Goal: Contribute content: Add original content to the website for others to see

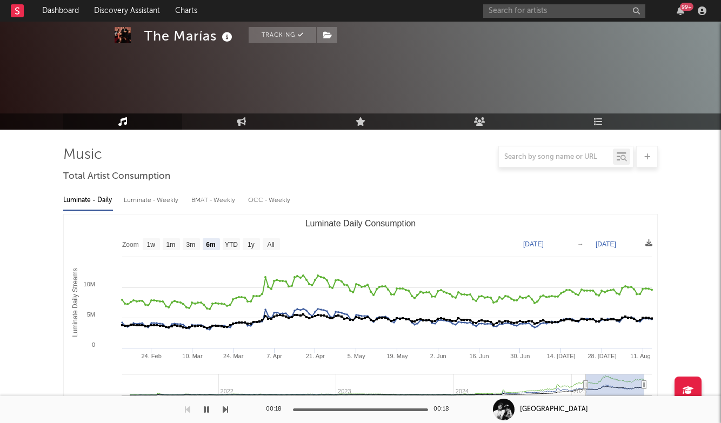
select select "6m"
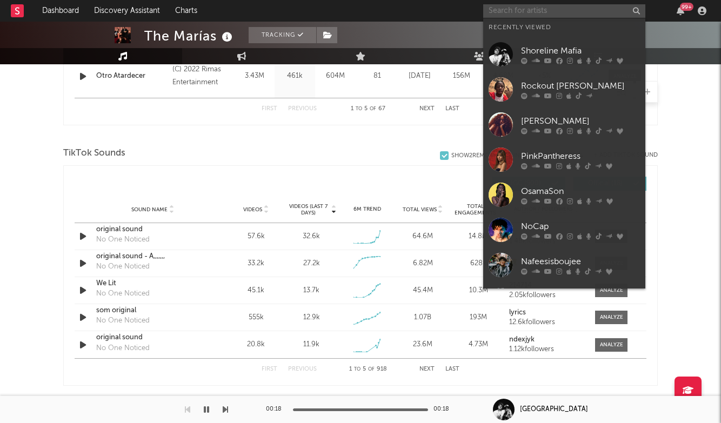
click at [540, 13] on input "text" at bounding box center [564, 11] width 162 height 14
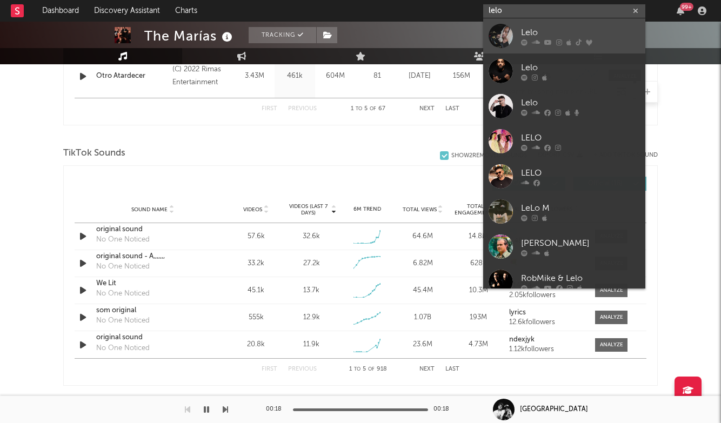
type input "lelo"
click at [552, 29] on div "Lelo" at bounding box center [580, 32] width 119 height 13
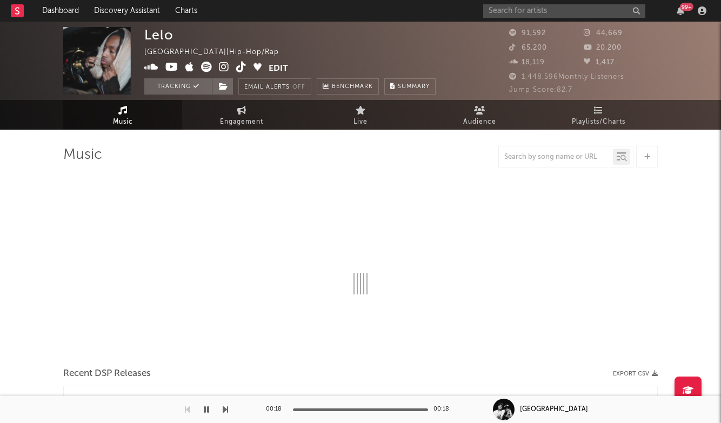
select select "6m"
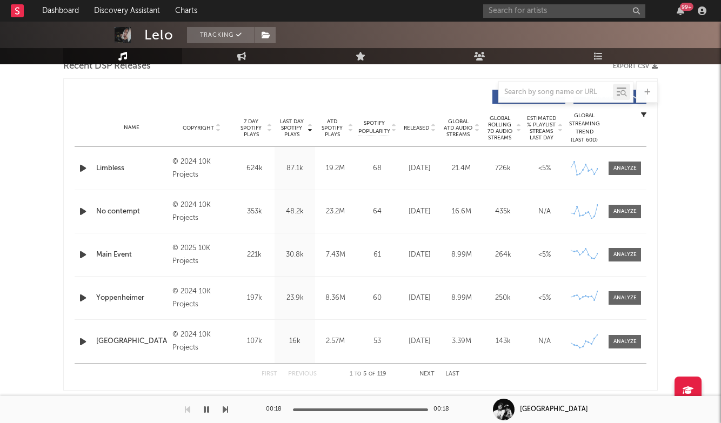
scroll to position [395, 0]
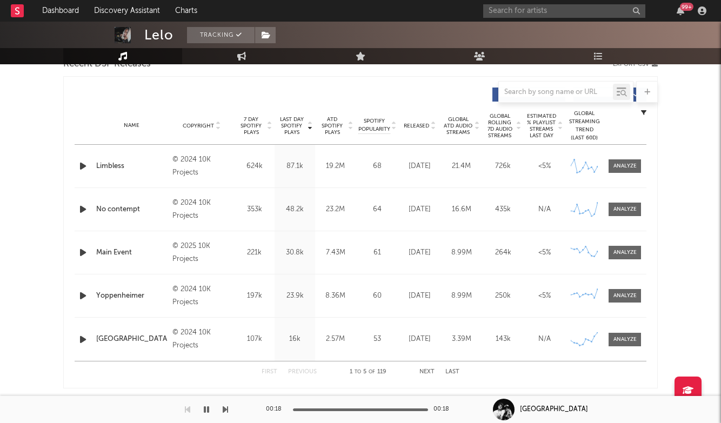
click at [429, 372] on button "Next" at bounding box center [427, 372] width 15 height 6
click at [429, 371] on button "Next" at bounding box center [427, 372] width 15 height 6
click at [536, 86] on div at bounding box center [556, 92] width 114 height 14
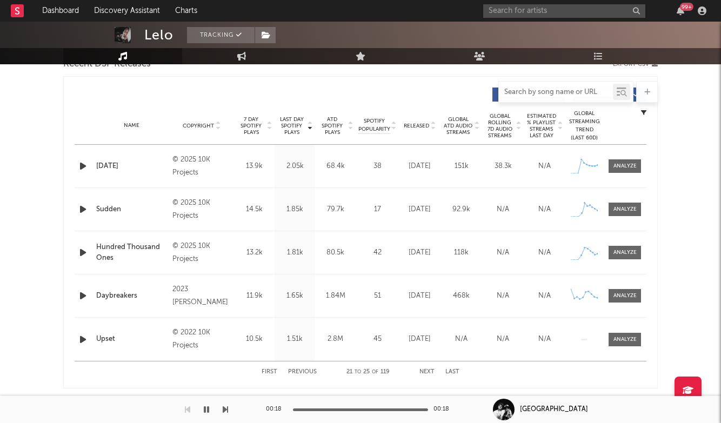
click at [537, 91] on input "text" at bounding box center [556, 92] width 114 height 9
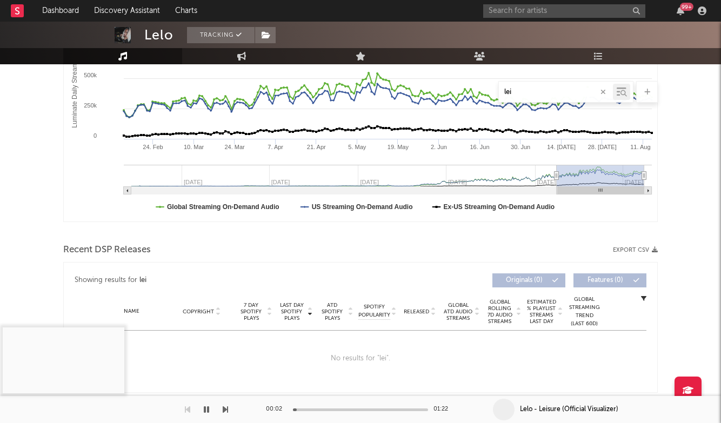
scroll to position [139, 0]
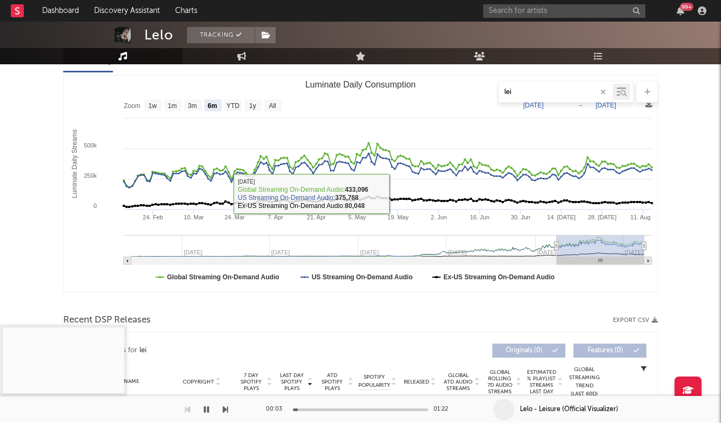
type input "lei"
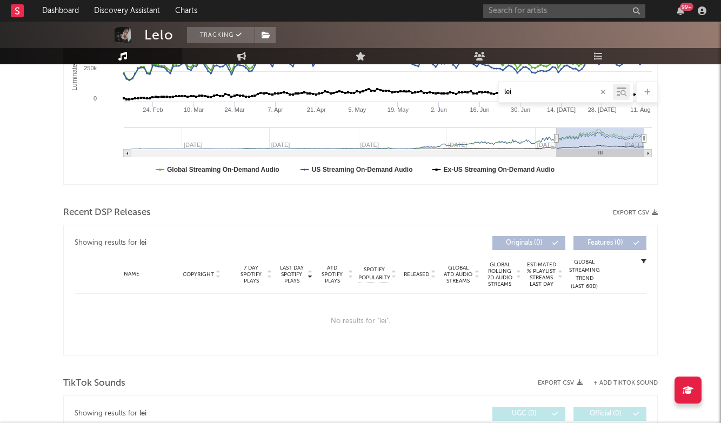
scroll to position [294, 0]
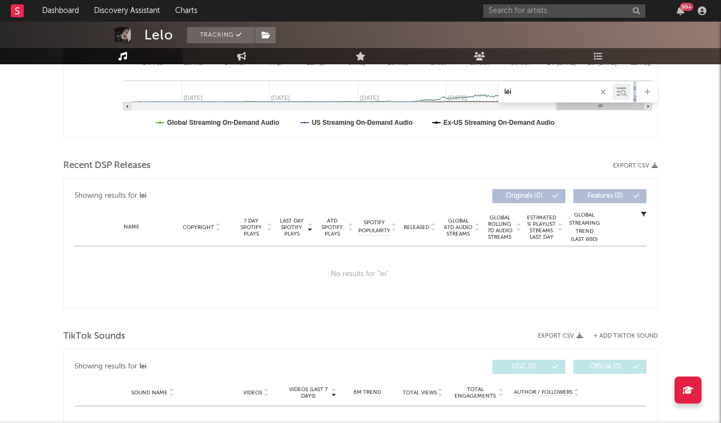
click at [537, 93] on input "lei" at bounding box center [556, 92] width 114 height 9
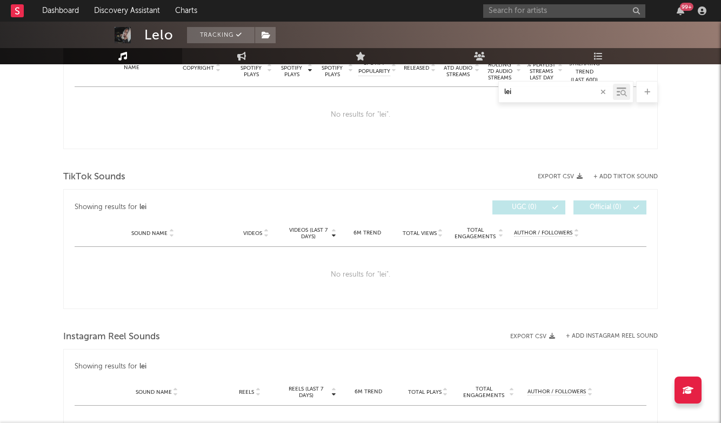
scroll to position [447, 0]
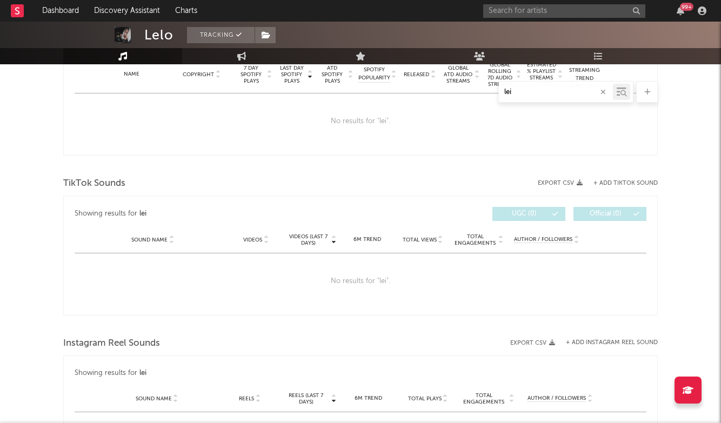
click at [625, 195] on div "TikTok Sounds Export CSV + Add TikTok Sound Showing results for lei Videos (las…" at bounding box center [360, 245] width 595 height 141
click at [621, 184] on button "+ Add TikTok Sound" at bounding box center [626, 184] width 64 height 6
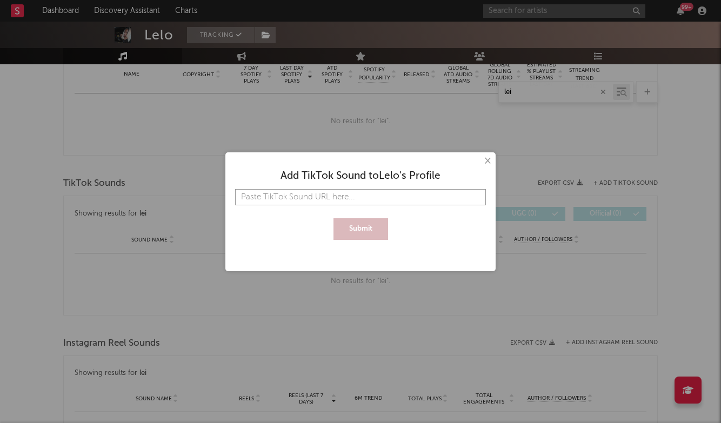
paste input "[URL][DOMAIN_NAME]"
type input "[URL][DOMAIN_NAME]"
click at [373, 238] on button "Submit" at bounding box center [361, 229] width 55 height 22
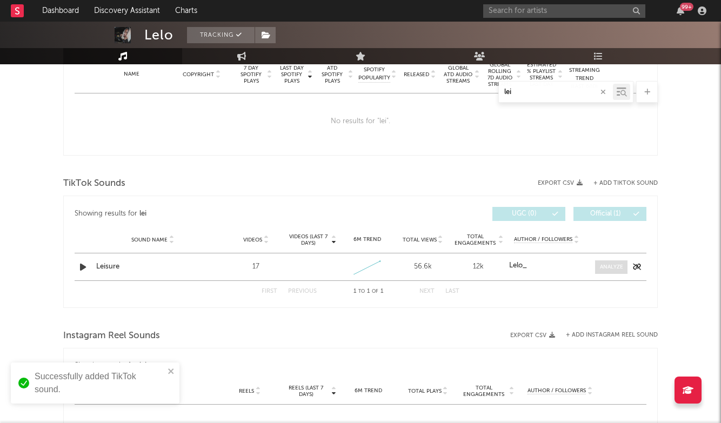
click at [613, 269] on div at bounding box center [611, 267] width 23 height 8
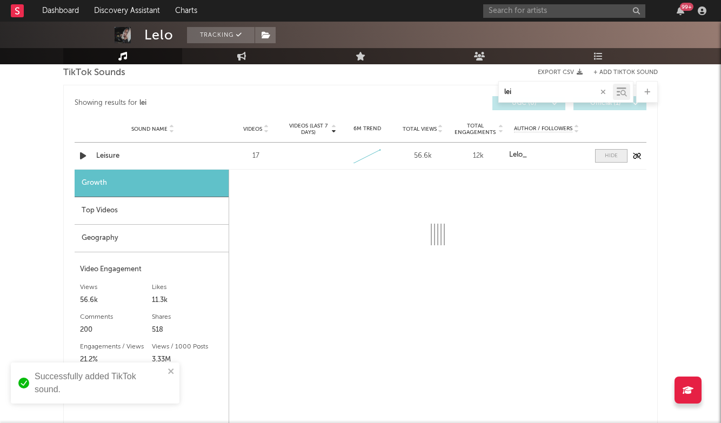
select select "1w"
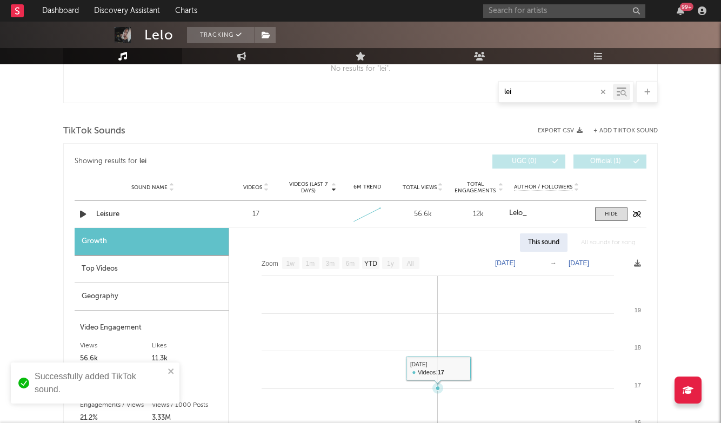
scroll to position [487, 0]
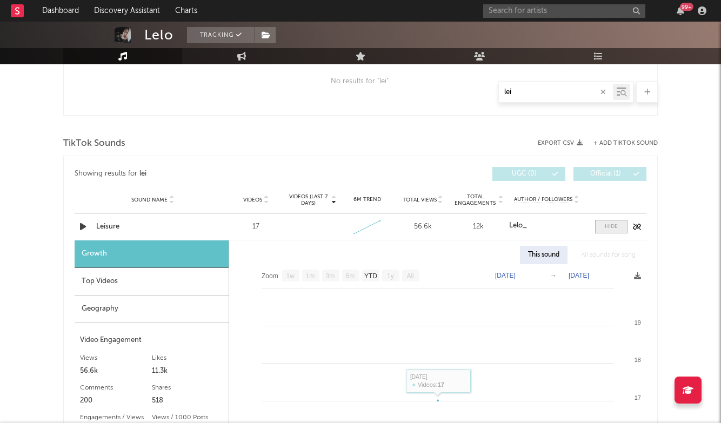
click at [604, 227] on span at bounding box center [611, 227] width 32 height 14
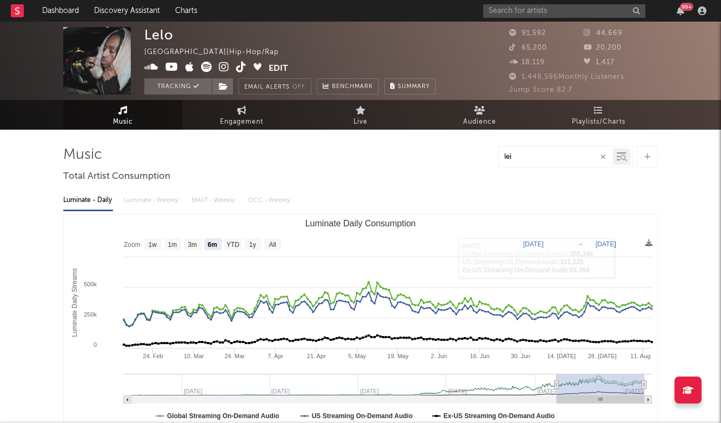
scroll to position [0, 0]
click at [603, 154] on icon "button" at bounding box center [603, 157] width 5 height 7
click at [254, 122] on span "Engagement" at bounding box center [241, 122] width 43 height 13
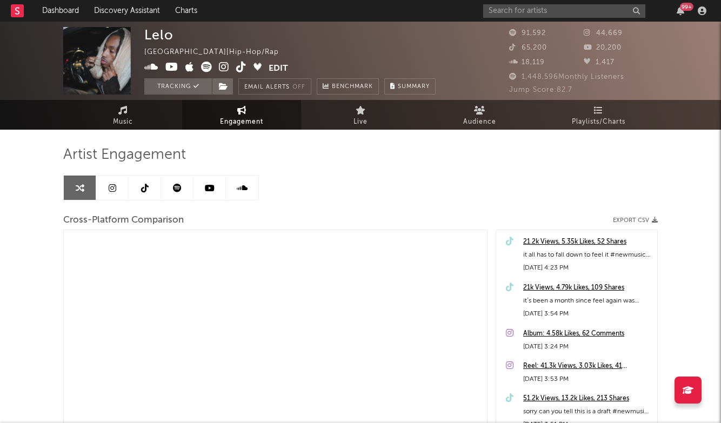
select select "1m"
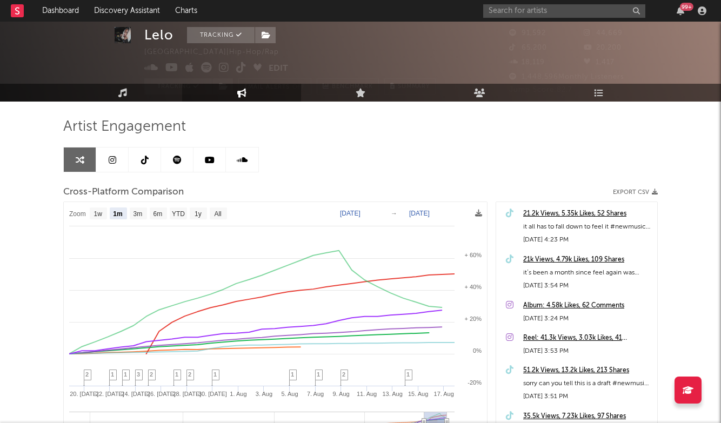
scroll to position [31, 0]
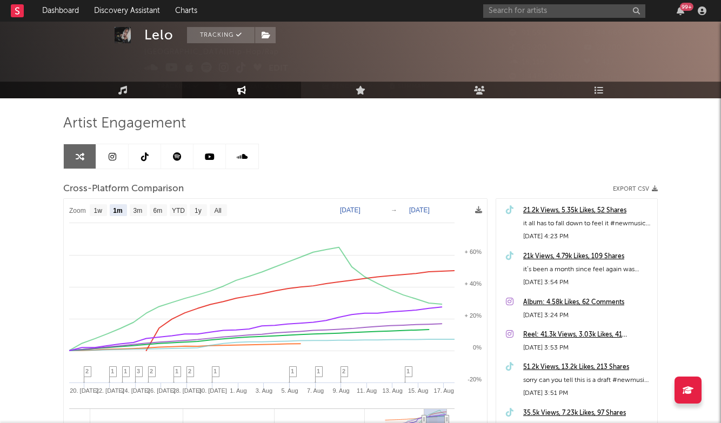
click at [114, 158] on icon at bounding box center [113, 156] width 8 height 9
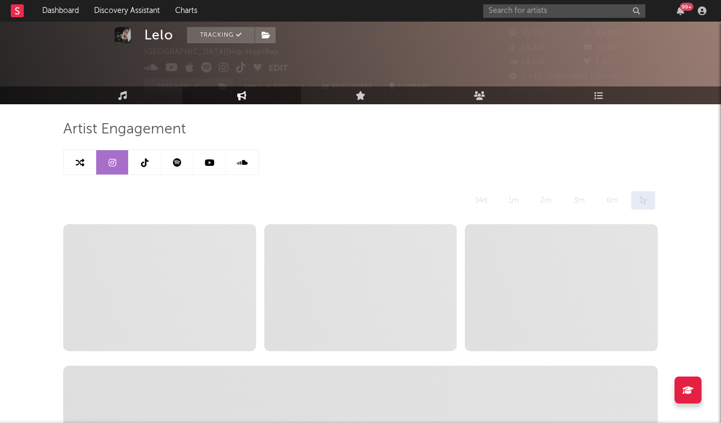
scroll to position [3, 0]
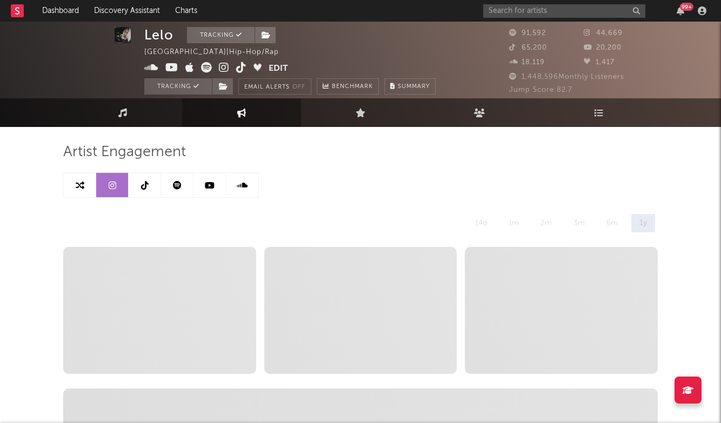
select select "6m"
click at [76, 182] on icon at bounding box center [80, 185] width 9 height 9
select select "1m"
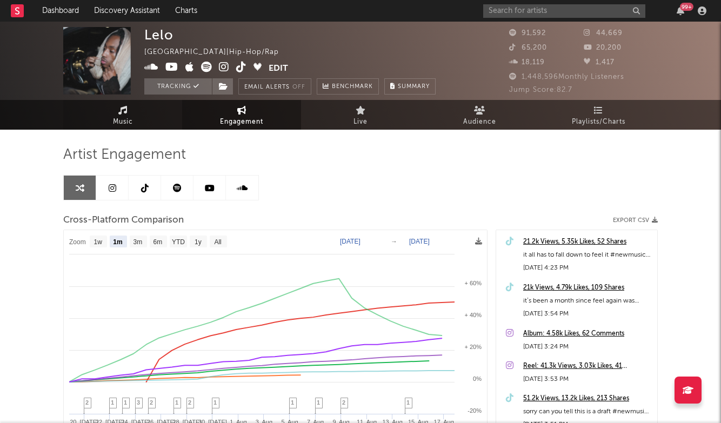
click at [103, 111] on link "Music" at bounding box center [122, 115] width 119 height 30
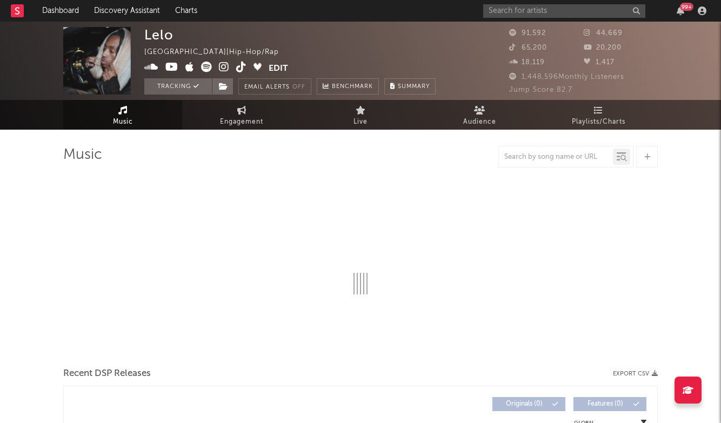
select select "6m"
